Goal: Task Accomplishment & Management: Complete application form

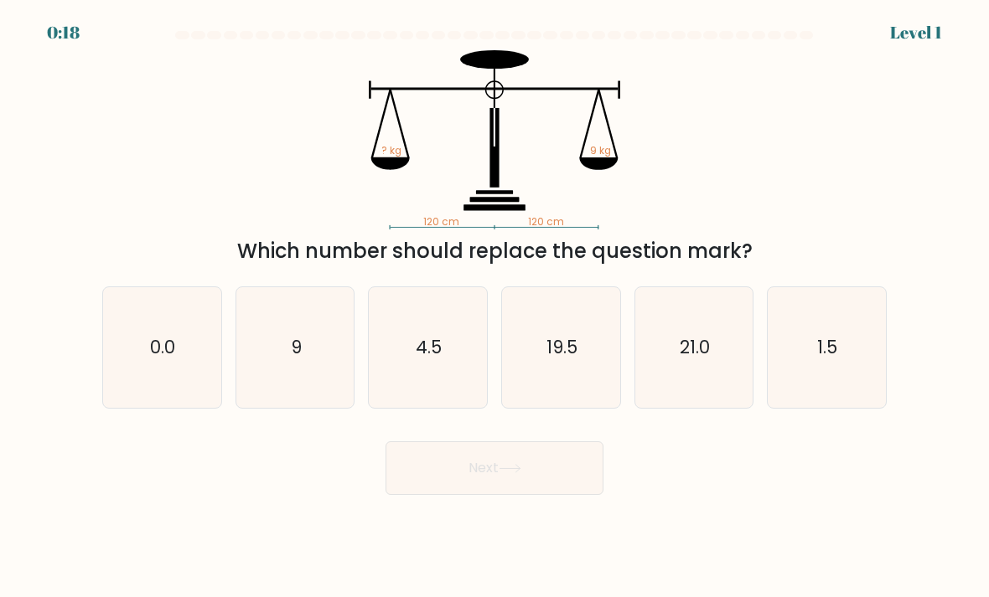
click at [314, 372] on icon "9" at bounding box center [295, 348] width 118 height 118
click at [494, 308] on input "b. 9" at bounding box center [494, 303] width 1 height 8
radio input "true"
click at [480, 484] on button "Next" at bounding box center [494, 469] width 218 height 54
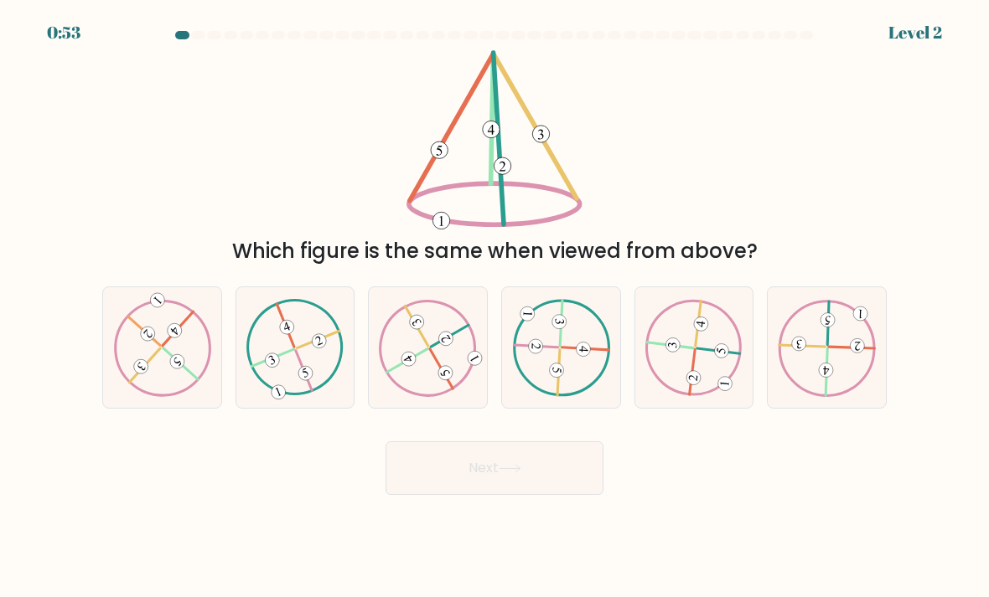
click at [441, 375] on icon at bounding box center [428, 347] width 98 height 96
click at [494, 308] on input "c." at bounding box center [494, 303] width 1 height 8
radio input "true"
click at [492, 479] on button "Next" at bounding box center [494, 469] width 218 height 54
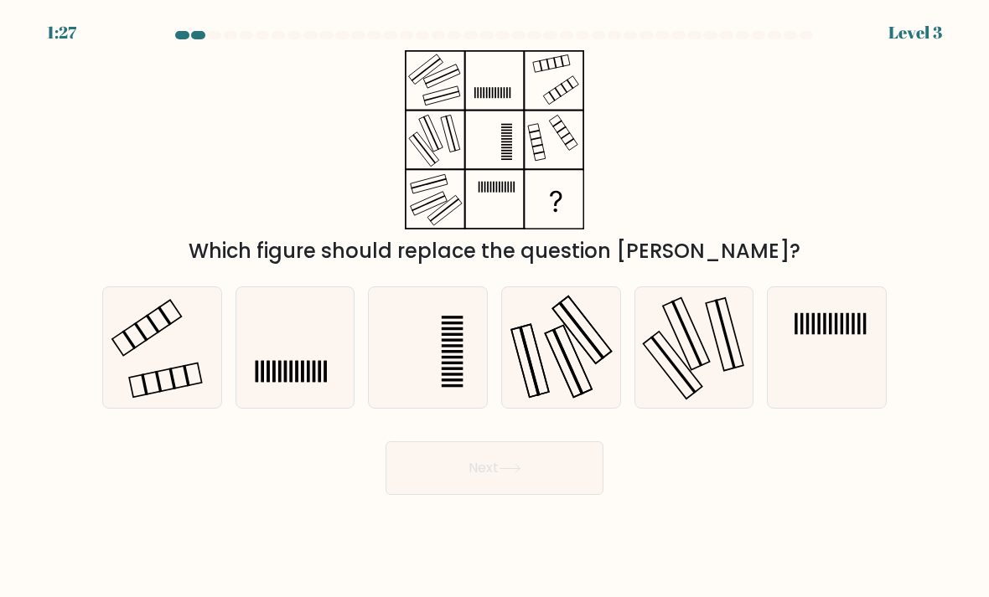
click at [178, 360] on icon at bounding box center [162, 348] width 118 height 118
click at [494, 308] on input "a." at bounding box center [494, 303] width 1 height 8
radio input "true"
click at [495, 488] on button "Next" at bounding box center [494, 469] width 218 height 54
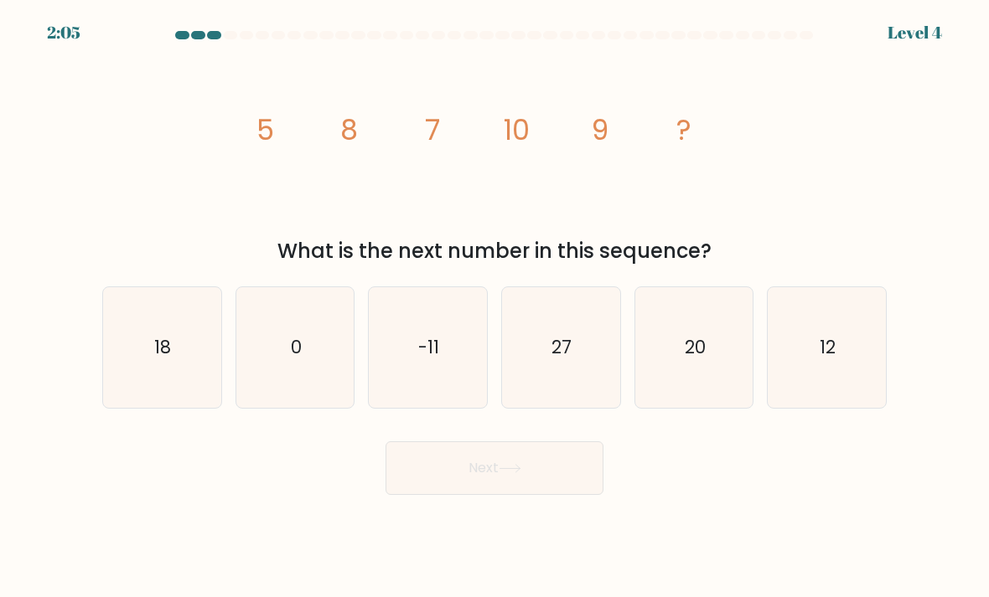
click at [831, 360] on text "12" at bounding box center [828, 347] width 16 height 24
click at [495, 308] on input "f. 12" at bounding box center [494, 303] width 1 height 8
radio input "true"
click at [504, 479] on button "Next" at bounding box center [494, 469] width 218 height 54
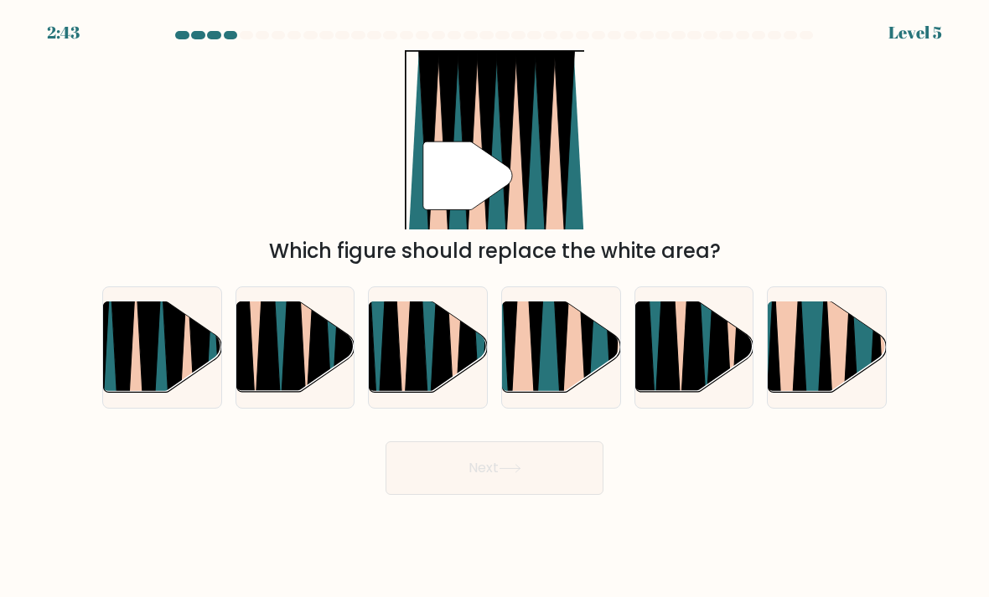
click at [569, 370] on icon at bounding box center [574, 300] width 26 height 235
click at [495, 308] on input "d." at bounding box center [494, 303] width 1 height 8
radio input "true"
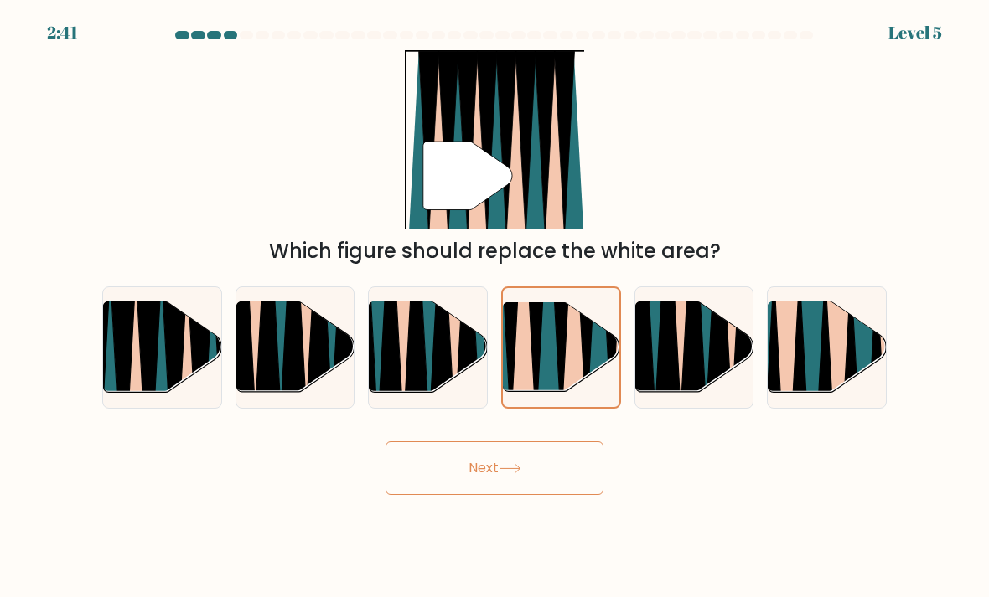
click at [519, 492] on button "Next" at bounding box center [494, 469] width 218 height 54
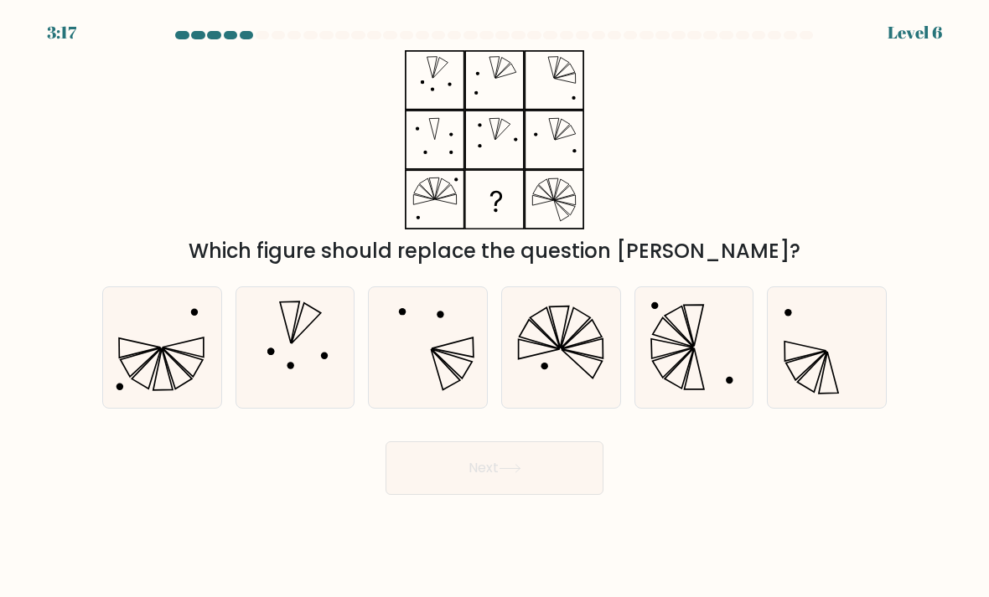
click at [592, 396] on icon at bounding box center [561, 348] width 118 height 118
click at [495, 308] on input "d." at bounding box center [494, 303] width 1 height 8
radio input "true"
click at [513, 473] on icon at bounding box center [510, 468] width 23 height 9
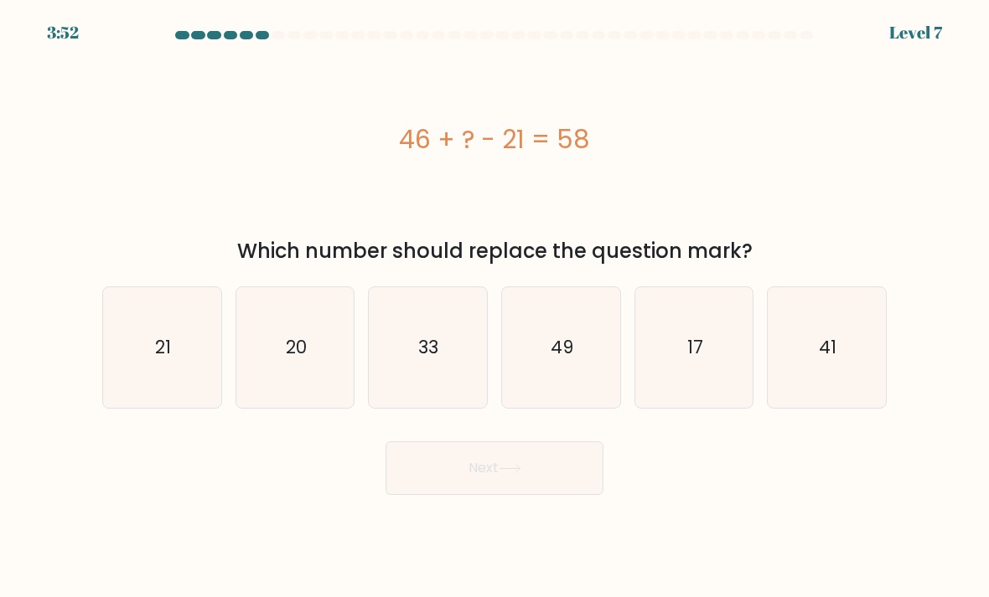
click at [426, 378] on icon "33" at bounding box center [428, 348] width 118 height 118
click at [494, 308] on input "c. 33" at bounding box center [494, 303] width 1 height 8
radio input "true"
click at [479, 471] on button "Next" at bounding box center [494, 469] width 218 height 54
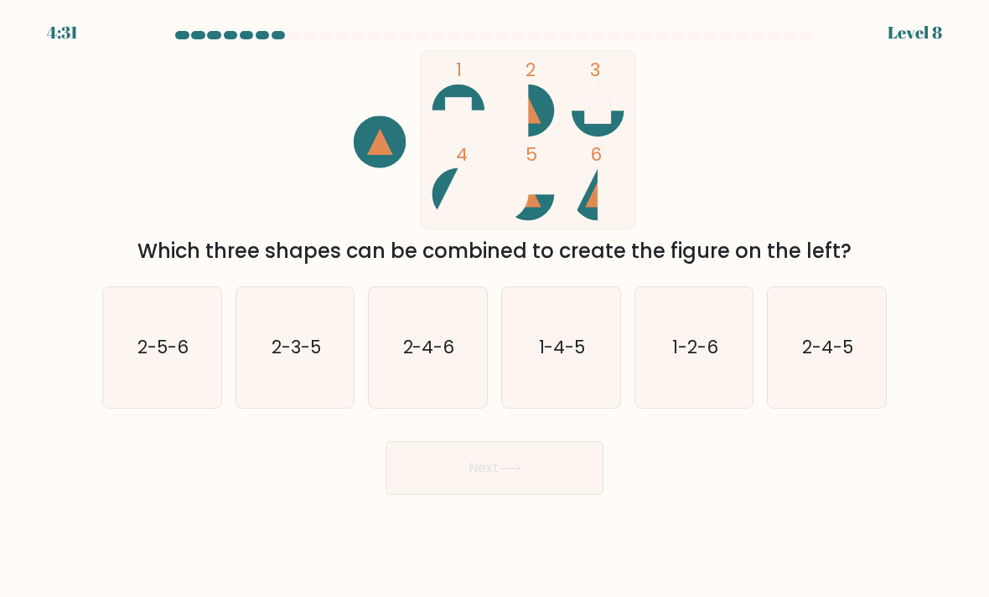
click at [437, 379] on icon "2-4-6" at bounding box center [428, 348] width 118 height 118
click at [494, 308] on input "c. 2-4-6" at bounding box center [494, 303] width 1 height 8
radio input "true"
click at [474, 486] on button "Next" at bounding box center [494, 469] width 218 height 54
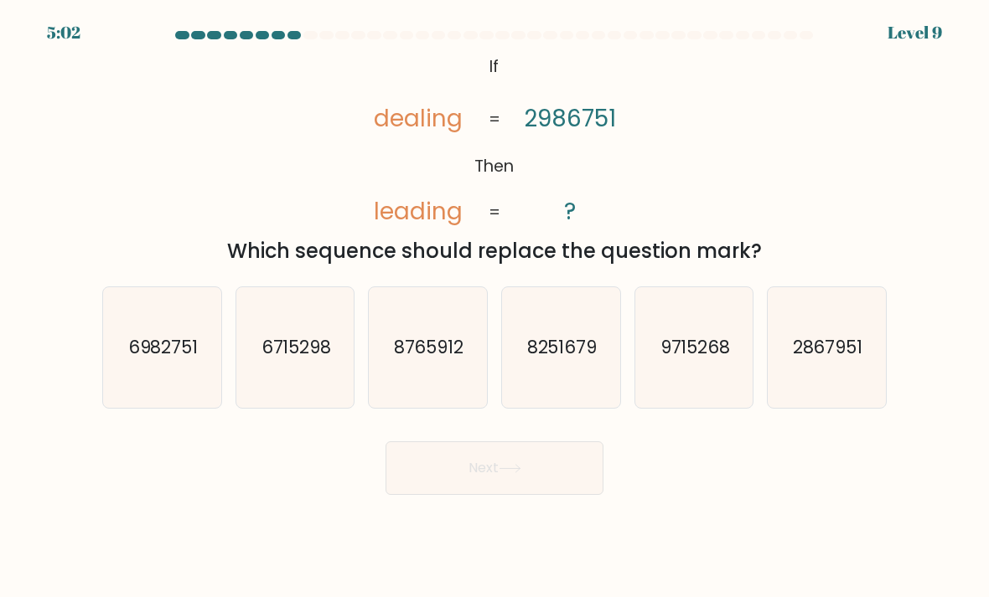
click at [182, 392] on icon "6982751" at bounding box center [162, 348] width 118 height 118
click at [494, 308] on input "a. 6982751" at bounding box center [494, 303] width 1 height 8
radio input "true"
click at [507, 473] on icon at bounding box center [510, 468] width 23 height 9
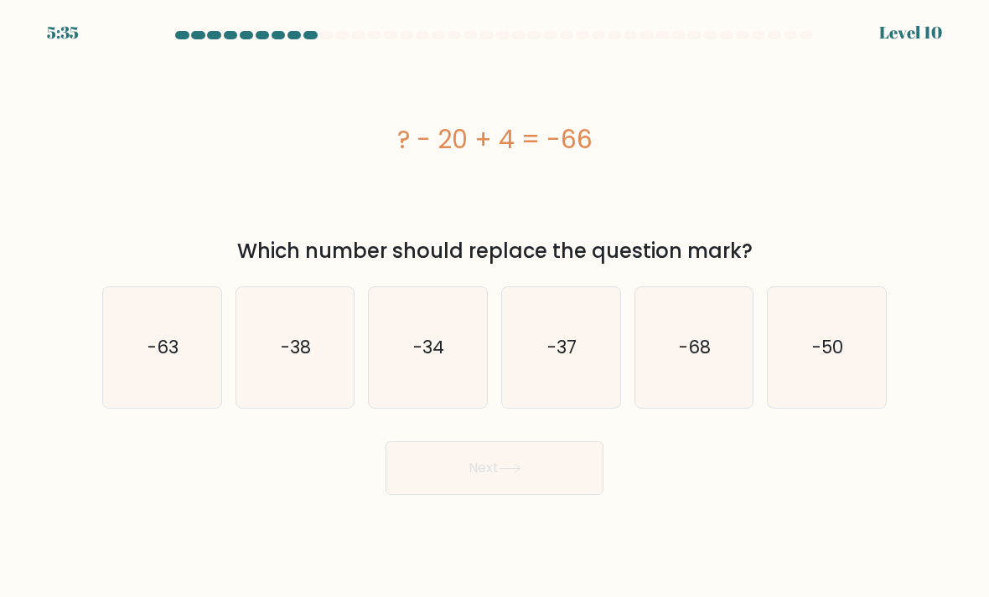
click at [858, 352] on icon "-50" at bounding box center [827, 348] width 118 height 118
click at [495, 308] on input "f. -50" at bounding box center [494, 303] width 1 height 8
radio input "true"
click at [516, 478] on button "Next" at bounding box center [494, 469] width 218 height 54
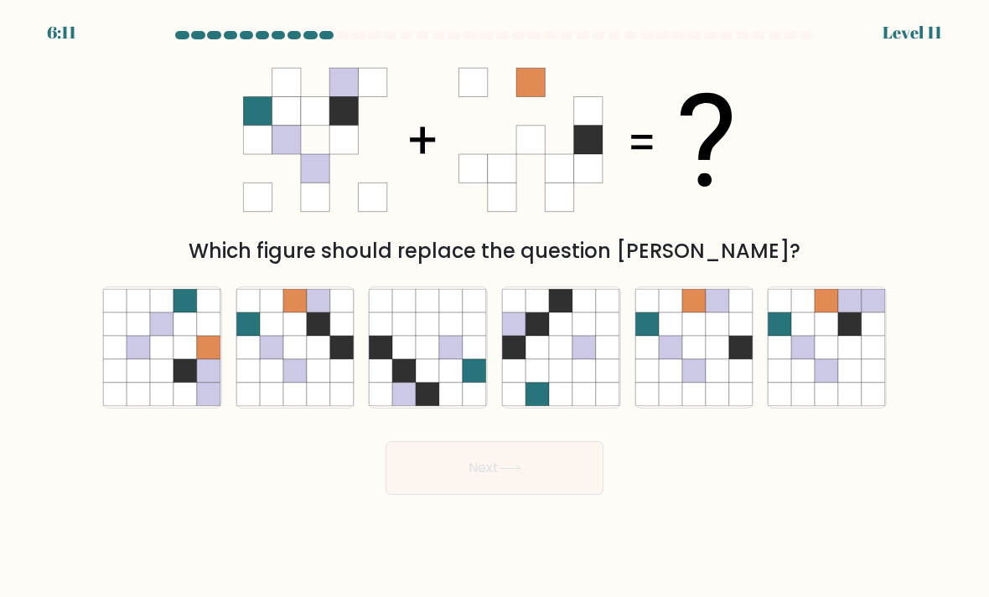
click at [317, 383] on icon at bounding box center [318, 371] width 23 height 23
click at [494, 308] on input "b." at bounding box center [494, 303] width 1 height 8
radio input "true"
click at [462, 481] on button "Next" at bounding box center [494, 469] width 218 height 54
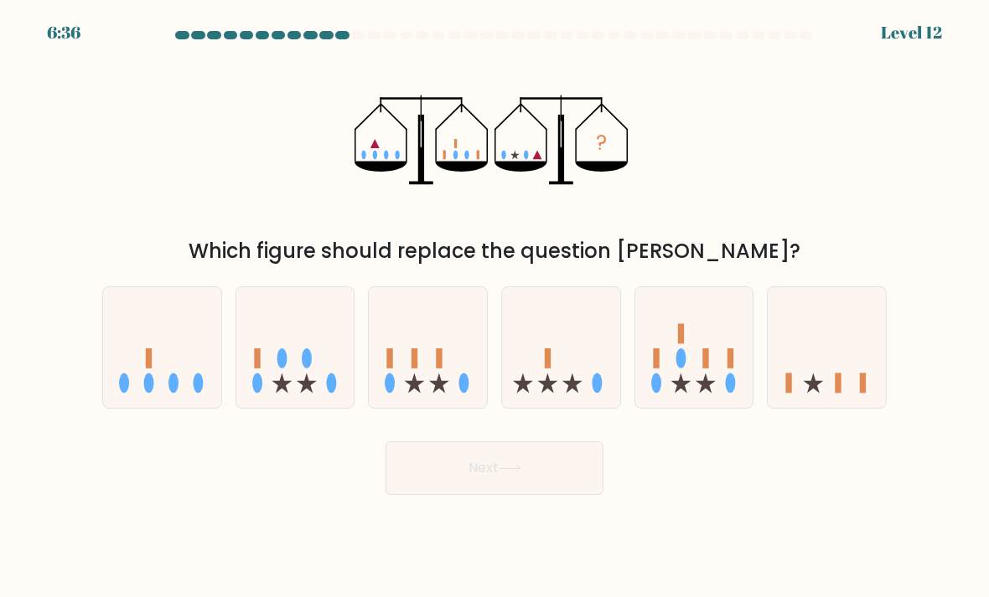
click at [873, 373] on icon at bounding box center [827, 348] width 118 height 98
click at [495, 308] on input "f." at bounding box center [494, 303] width 1 height 8
radio input "true"
click at [502, 475] on button "Next" at bounding box center [494, 469] width 218 height 54
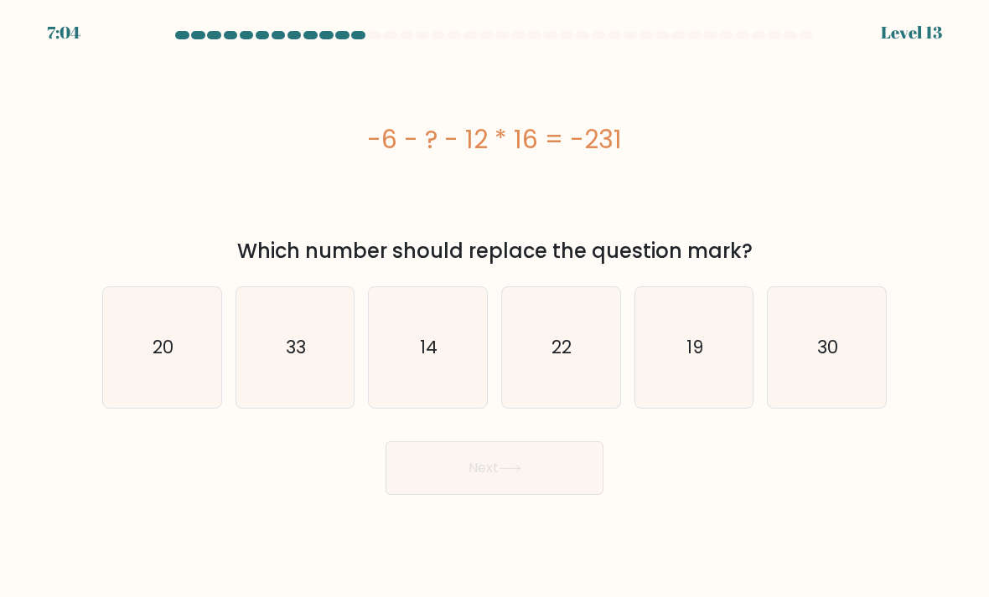
click at [300, 389] on icon "33" at bounding box center [295, 348] width 118 height 118
click at [494, 308] on input "b. 33" at bounding box center [494, 303] width 1 height 8
radio input "true"
click at [482, 487] on button "Next" at bounding box center [494, 469] width 218 height 54
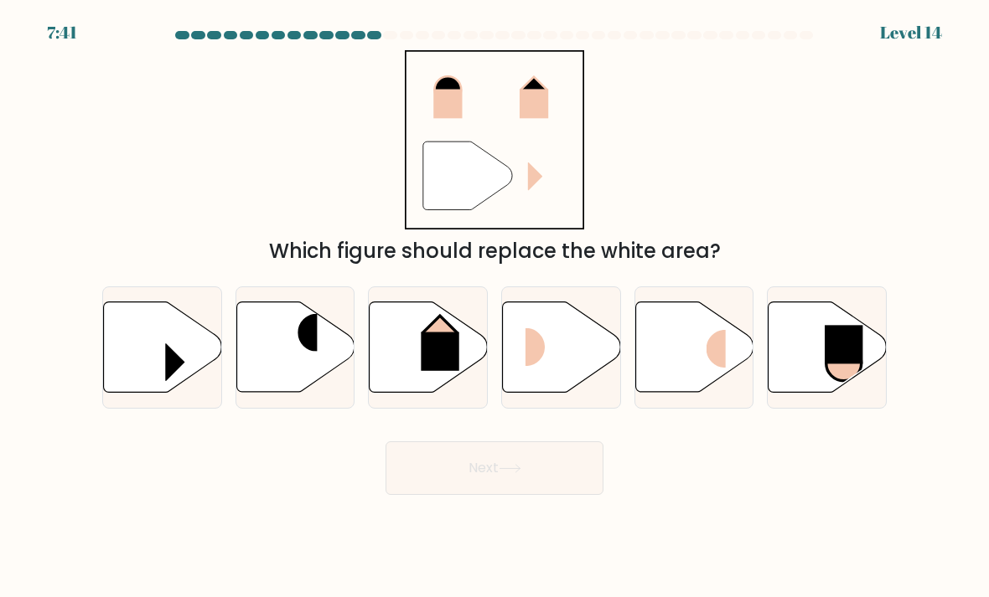
click at [428, 371] on rect at bounding box center [441, 352] width 38 height 39
click at [494, 308] on input "c." at bounding box center [494, 303] width 1 height 8
radio input "true"
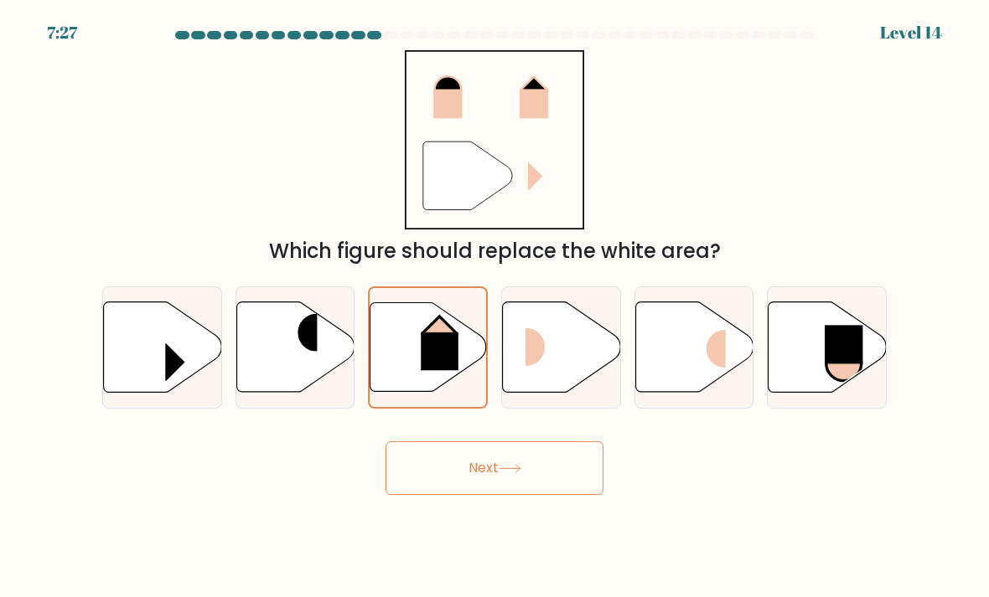
click at [721, 368] on rect at bounding box center [705, 349] width 39 height 38
click at [495, 308] on input "e." at bounding box center [494, 303] width 1 height 8
radio input "true"
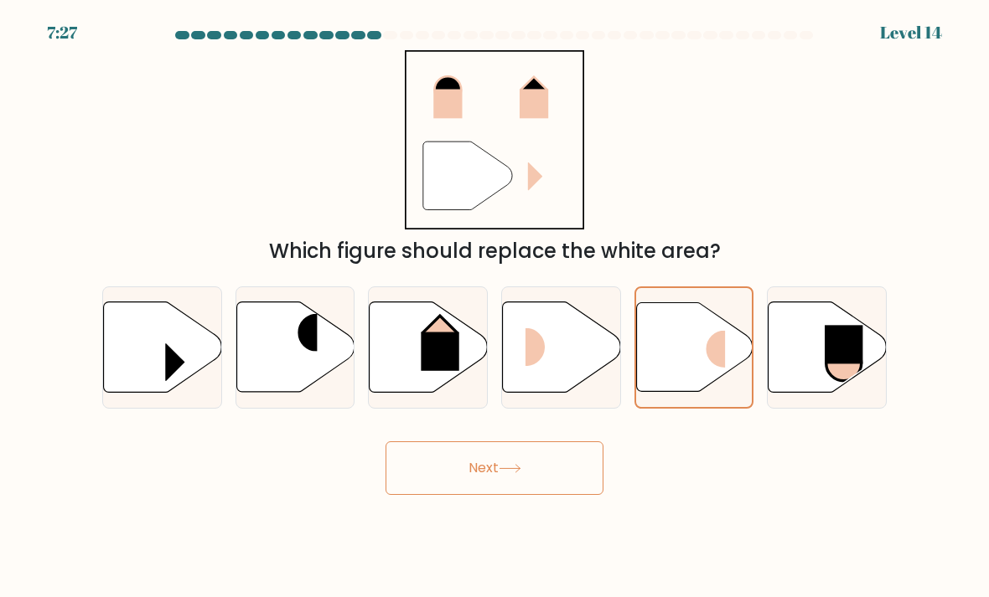
click at [556, 393] on icon at bounding box center [562, 348] width 118 height 91
click at [495, 308] on input "d." at bounding box center [494, 303] width 1 height 8
radio input "true"
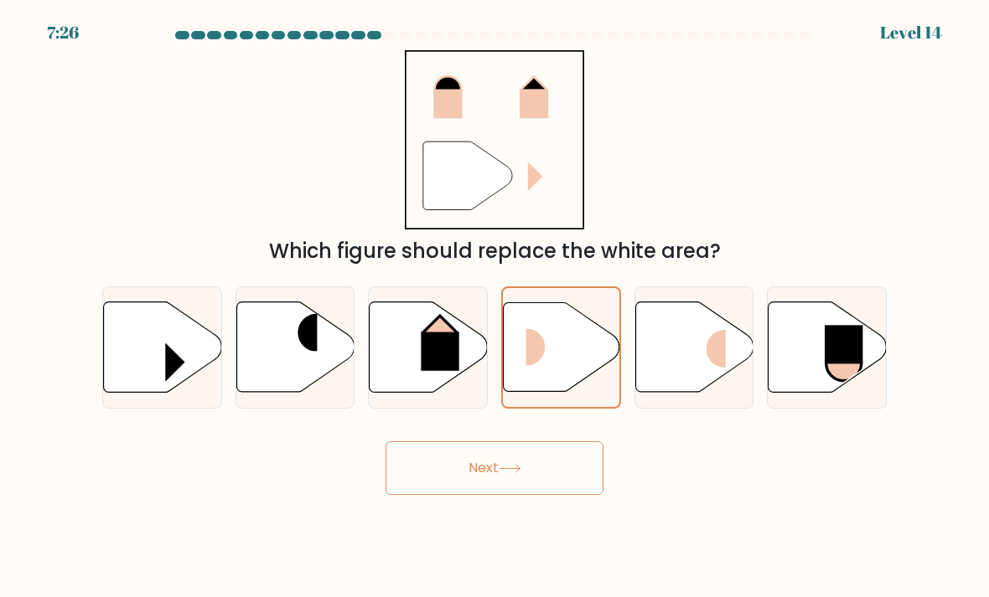
click at [500, 488] on button "Next" at bounding box center [494, 469] width 218 height 54
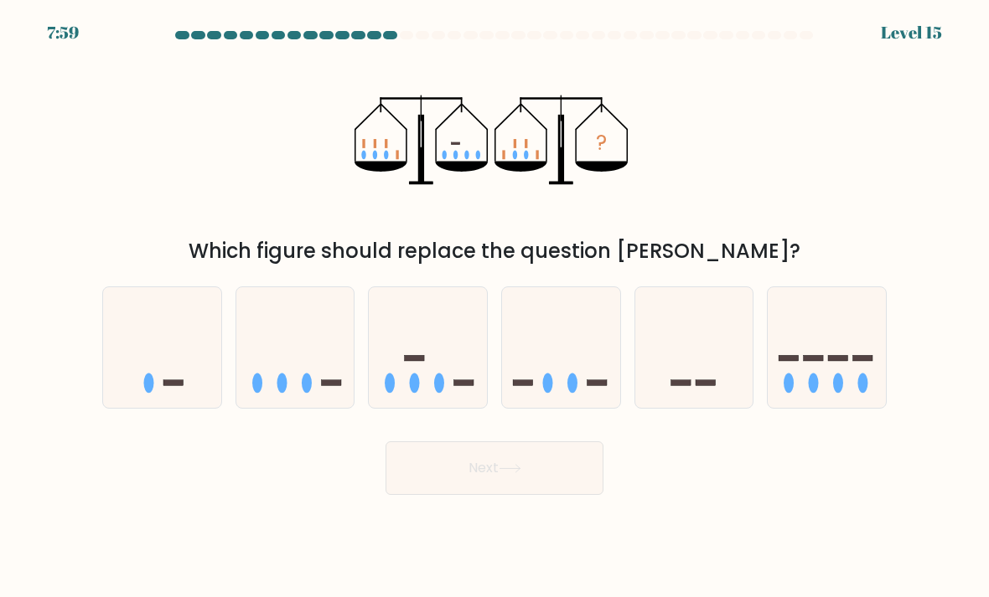
click at [311, 394] on ellipse at bounding box center [307, 384] width 10 height 20
click at [494, 308] on input "b." at bounding box center [494, 303] width 1 height 8
radio input "true"
click at [439, 489] on button "Next" at bounding box center [494, 469] width 218 height 54
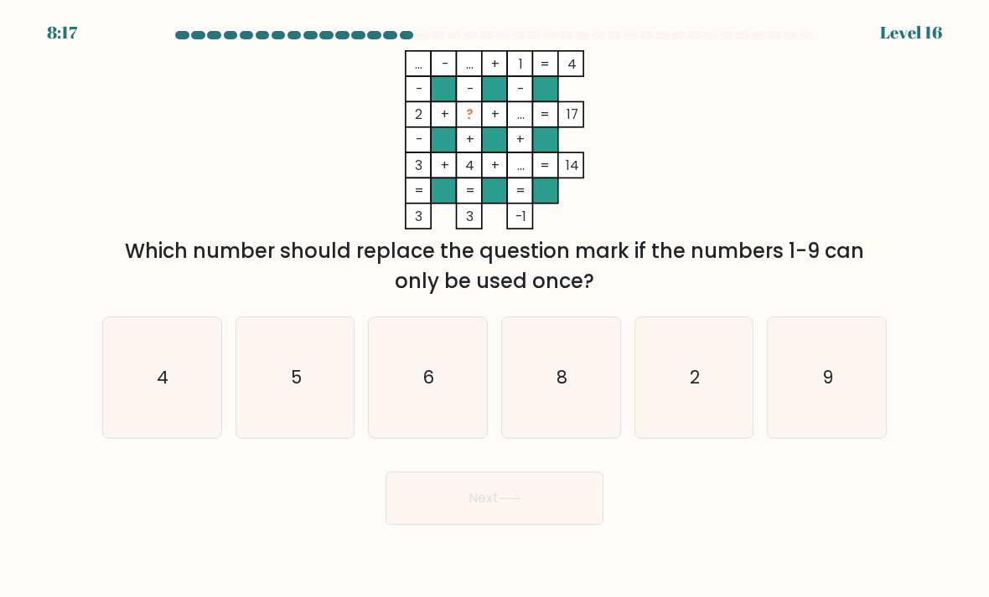
click at [428, 419] on icon "6" at bounding box center [428, 378] width 118 height 118
click at [494, 308] on input "c. 6" at bounding box center [494, 303] width 1 height 8
radio input "true"
click at [477, 525] on button "Next" at bounding box center [494, 499] width 218 height 54
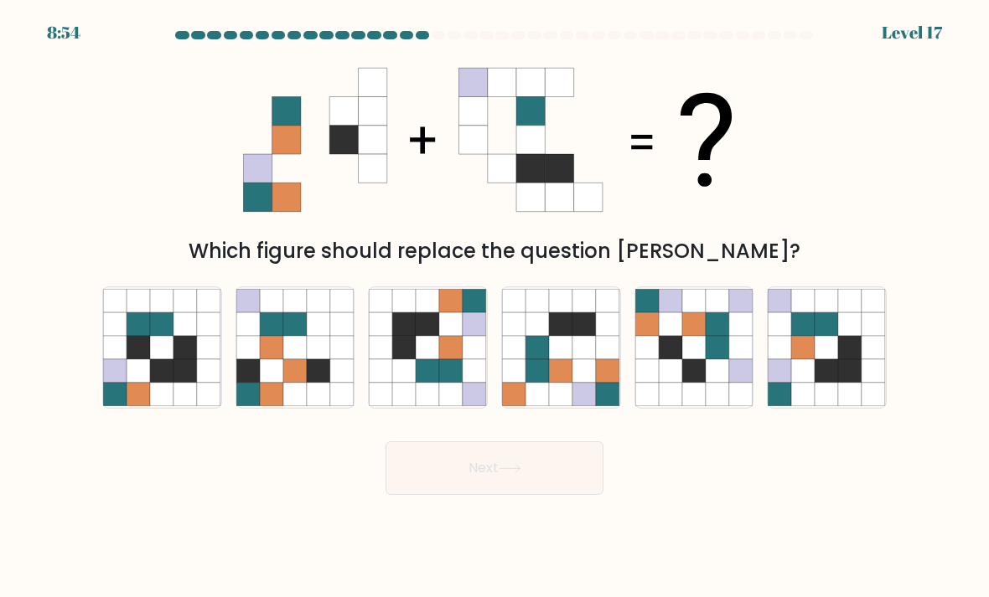
click at [282, 405] on icon at bounding box center [271, 394] width 23 height 23
click at [494, 308] on input "b." at bounding box center [494, 303] width 1 height 8
radio input "true"
click at [826, 406] on icon at bounding box center [826, 394] width 23 height 23
click at [495, 308] on input "f." at bounding box center [494, 303] width 1 height 8
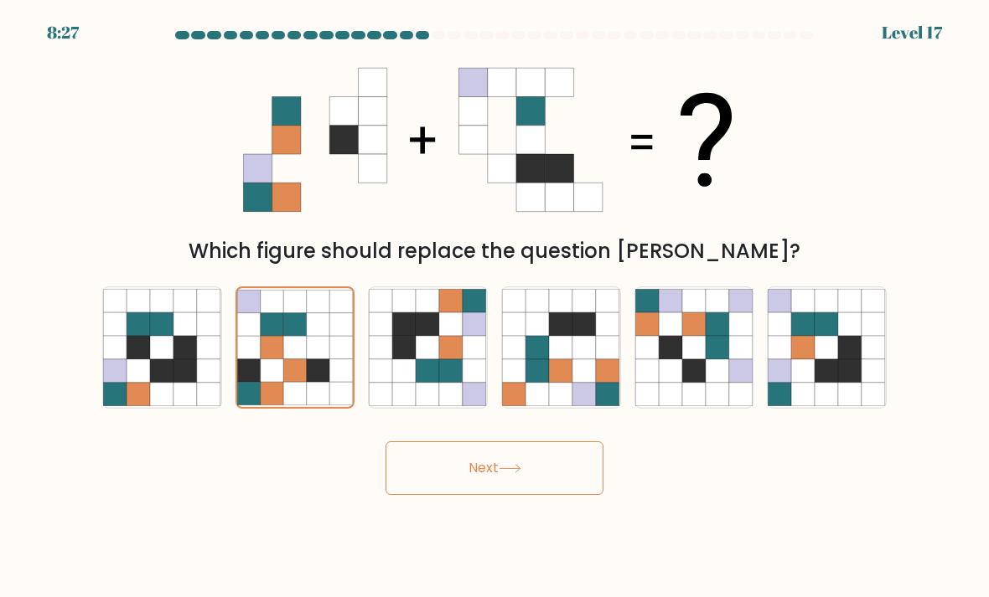
radio input "true"
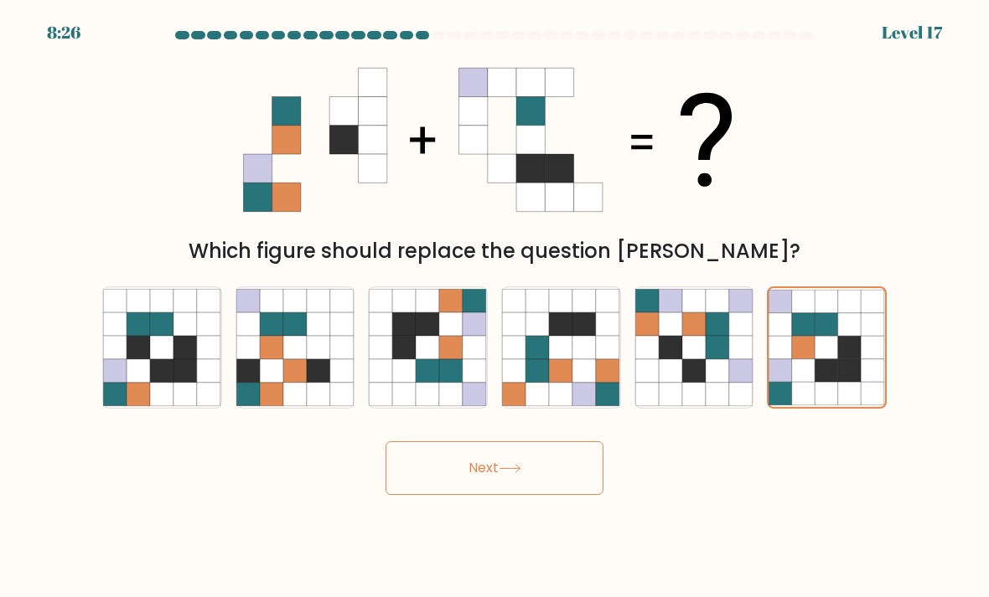
click at [515, 473] on icon at bounding box center [510, 468] width 23 height 9
